Goal: Task Accomplishment & Management: Manage account settings

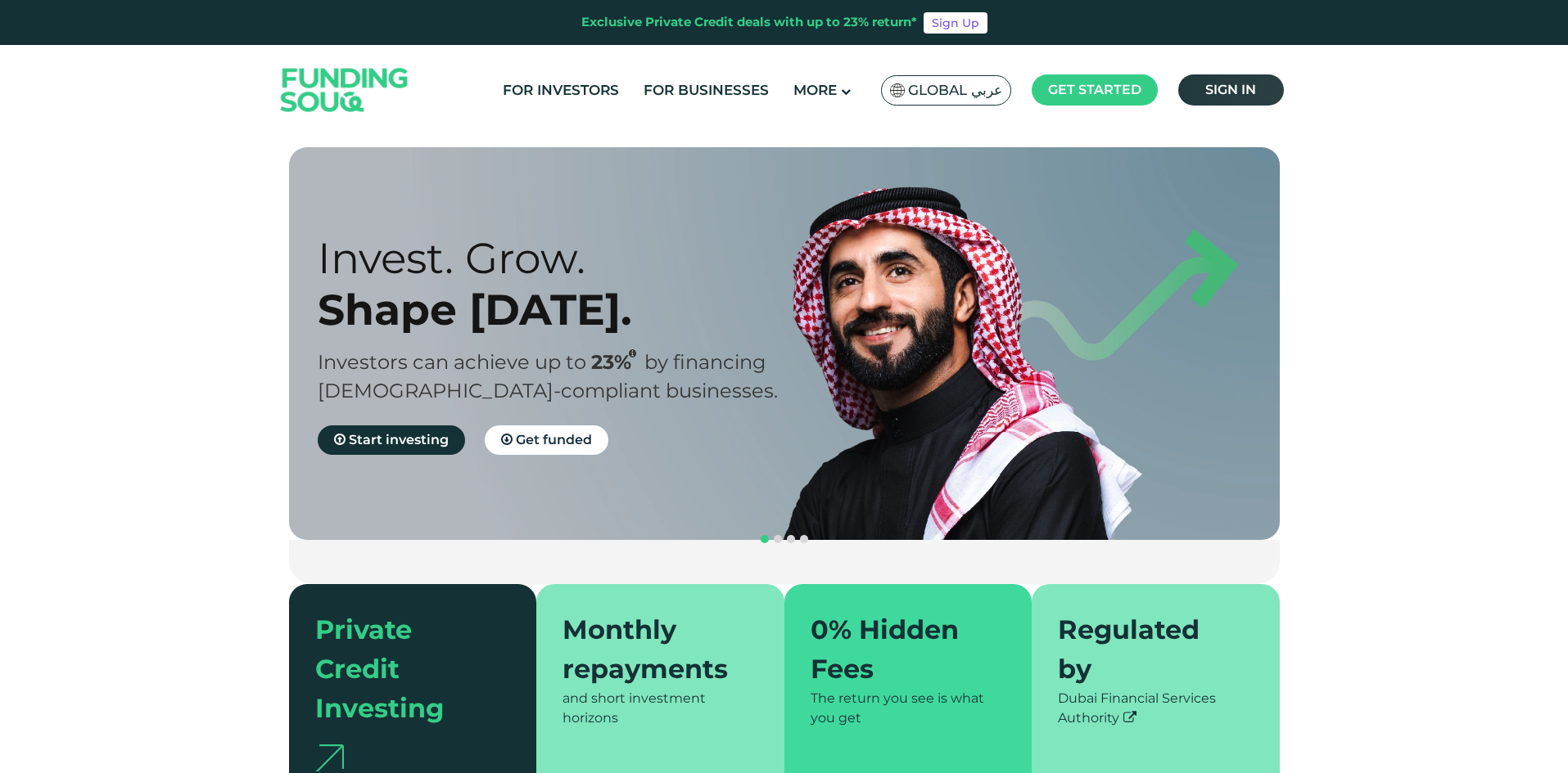
click at [1228, 98] on link "Sign in" at bounding box center [1231, 89] width 105 height 31
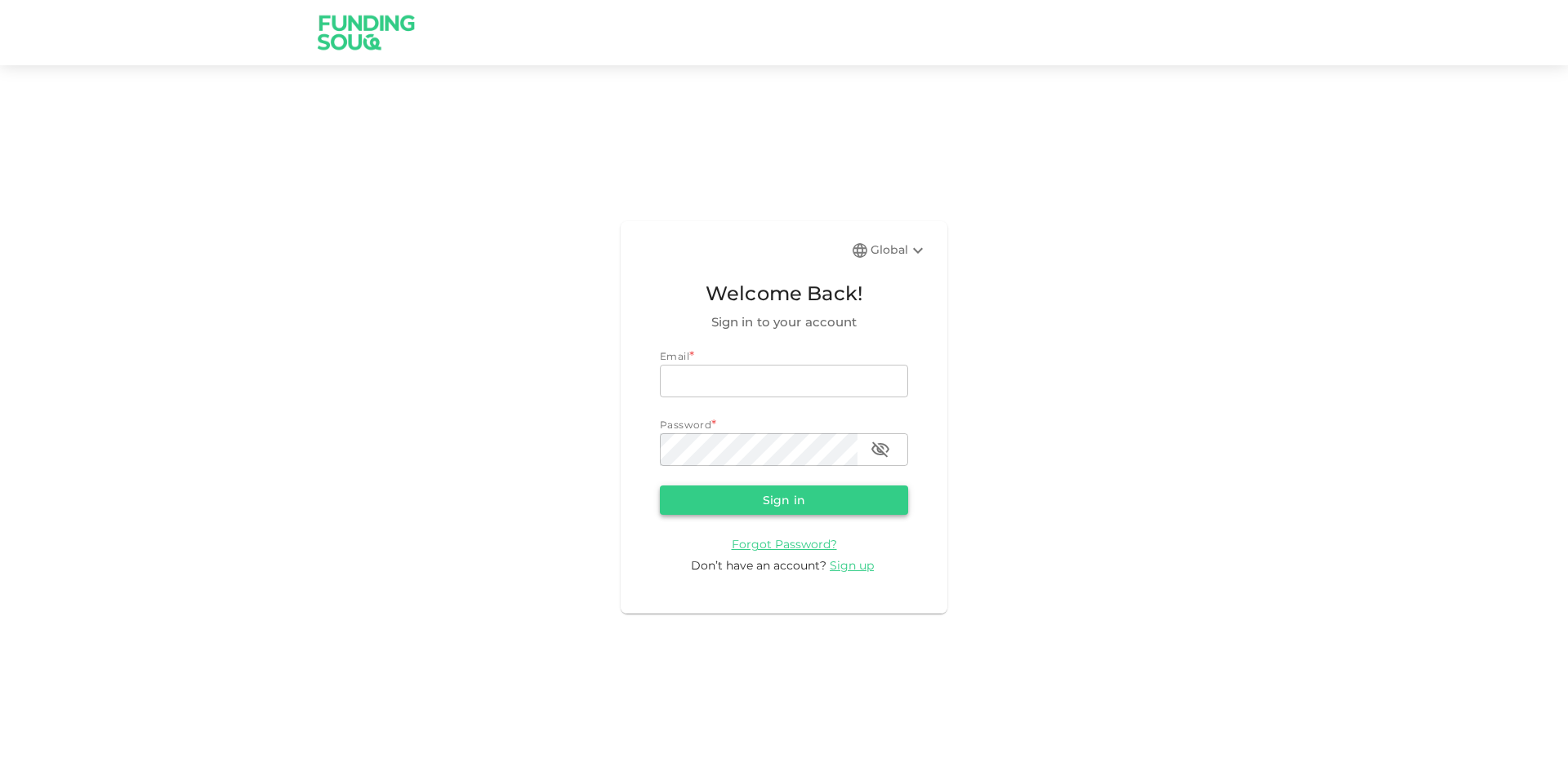
type input "[EMAIL_ADDRESS][DOMAIN_NAME]"
click at [741, 502] on button "Sign in" at bounding box center [784, 501] width 248 height 30
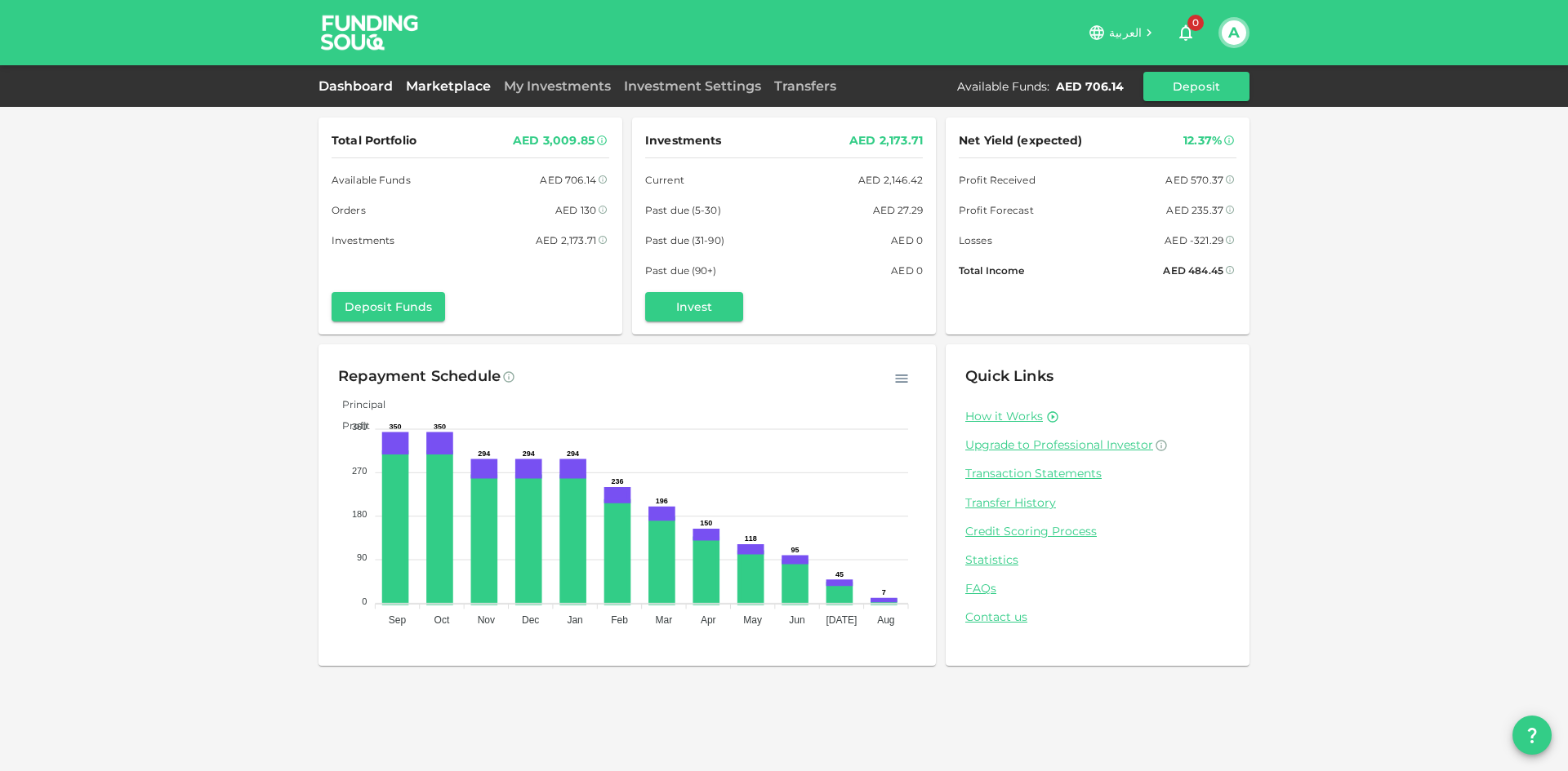
click at [435, 86] on link "Marketplace" at bounding box center [448, 85] width 98 height 16
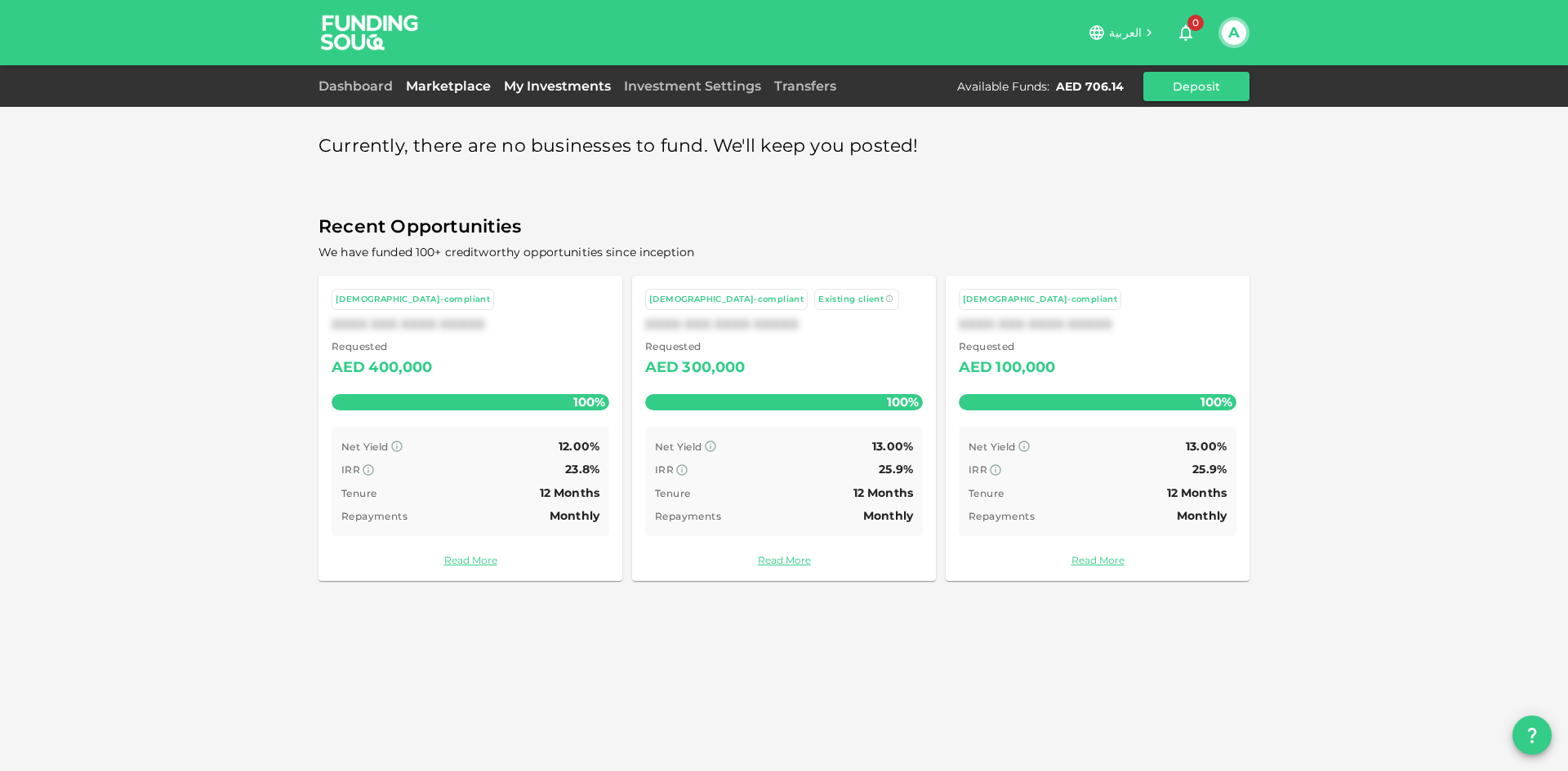
click at [538, 85] on link "My Investments" at bounding box center [557, 85] width 120 height 16
